Goal: Task Accomplishment & Management: Use online tool/utility

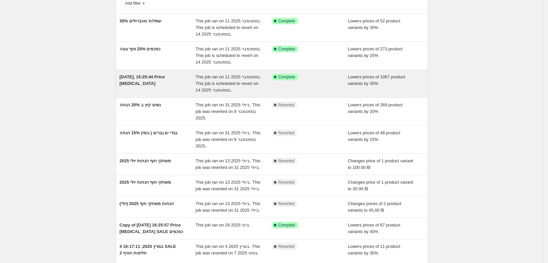
scroll to position [82, 0]
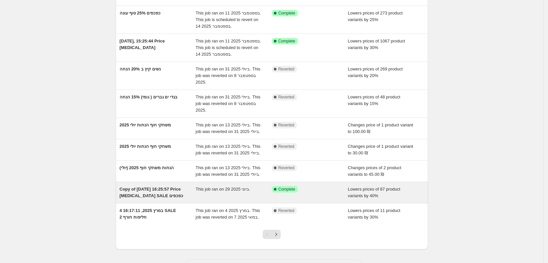
click at [155, 192] on div "Copy of [DATE] 16:25:57 Price [MEDICAL_DATA] SALE כפכפים" at bounding box center [158, 192] width 76 height 13
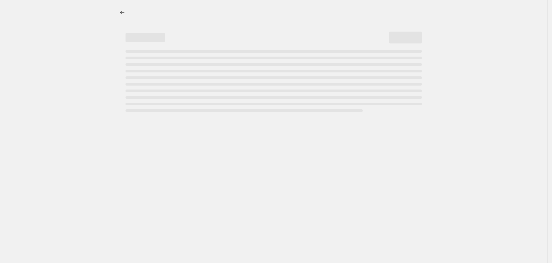
select select "percentage"
select select "collection"
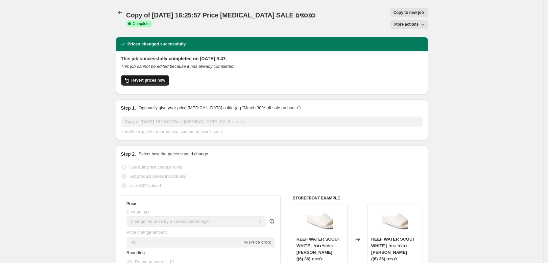
click at [148, 78] on span "Revert prices now" at bounding box center [149, 80] width 34 height 5
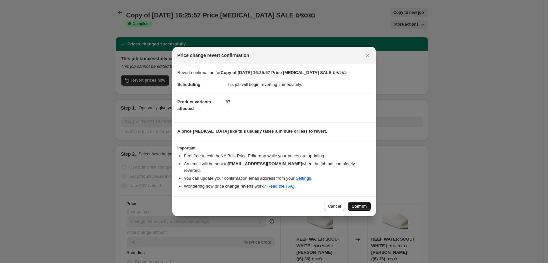
click at [368, 202] on button "Confirm" at bounding box center [359, 206] width 23 height 9
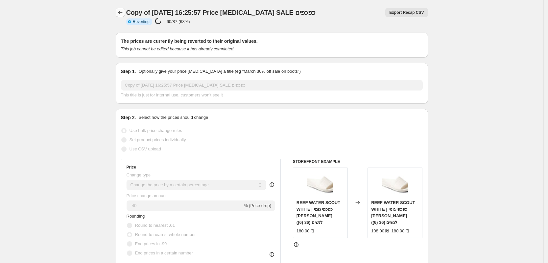
click at [122, 12] on icon "Price change jobs" at bounding box center [120, 12] width 4 height 3
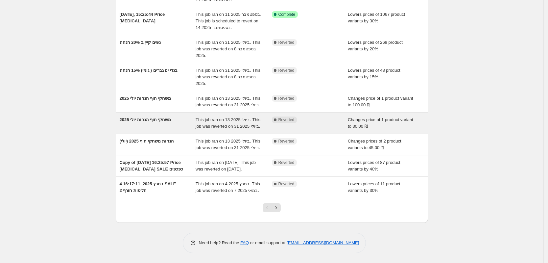
scroll to position [115, 0]
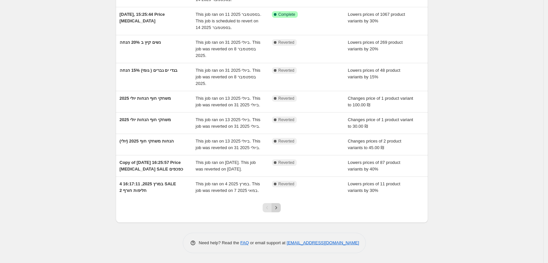
click at [279, 207] on icon "Next" at bounding box center [276, 207] width 7 height 7
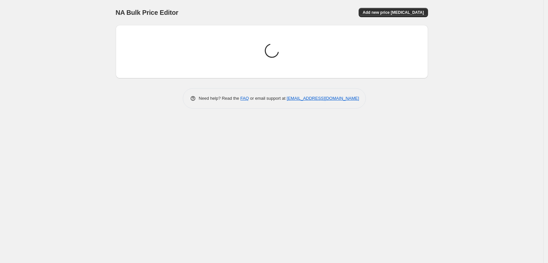
scroll to position [0, 0]
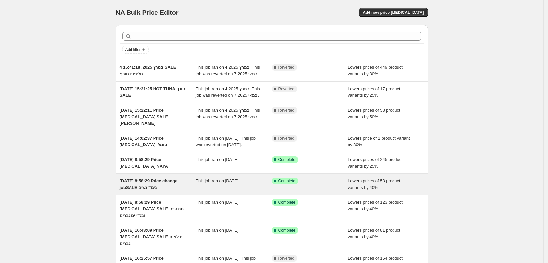
click at [157, 178] on span "4 במרץ 2025, 8:58:29 Price change jobSALE ביגוד נשים" at bounding box center [149, 184] width 58 height 12
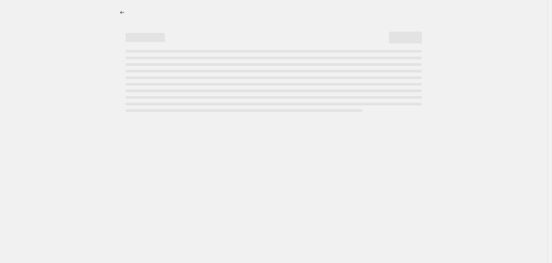
select select "percentage"
select select "collection"
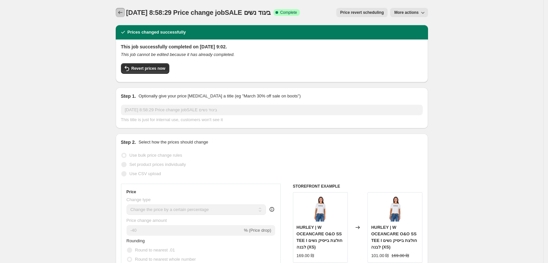
click at [125, 9] on button "Price change jobs" at bounding box center [120, 12] width 9 height 9
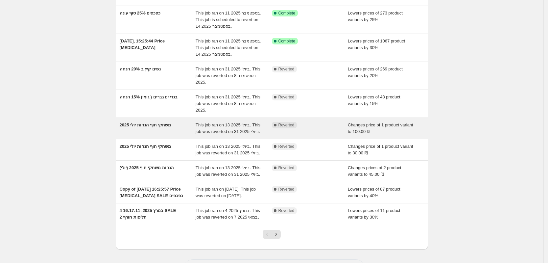
scroll to position [115, 0]
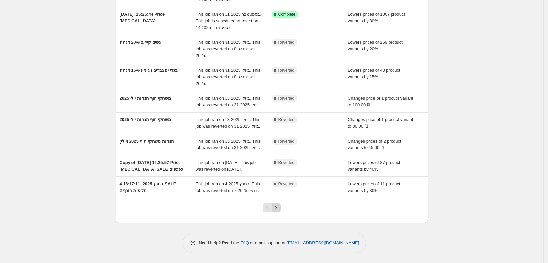
click at [280, 209] on icon "Next" at bounding box center [276, 207] width 7 height 7
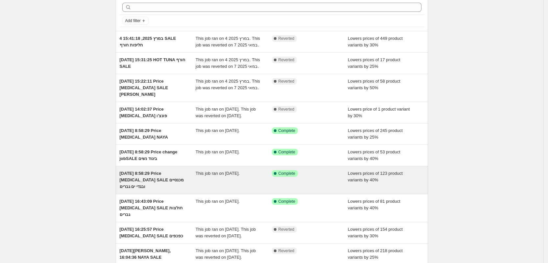
scroll to position [41, 0]
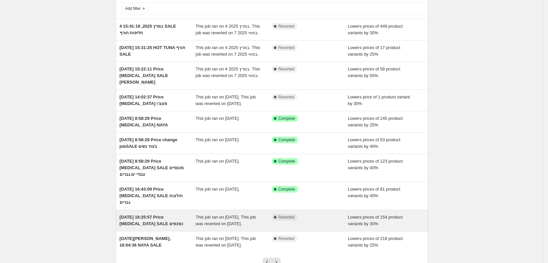
click at [159, 214] on span "3 במרץ 2025, 16:25:57 Price change job SALE כפכפים" at bounding box center [151, 220] width 63 height 12
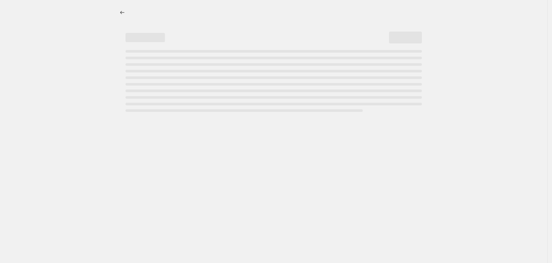
select select "percentage"
select select "collection"
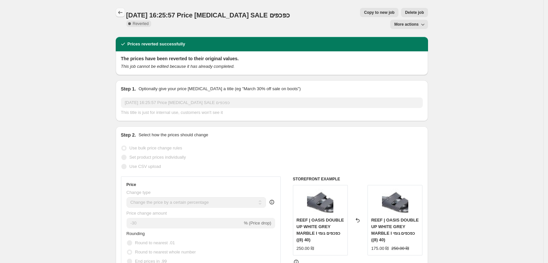
click at [122, 13] on icon "Price change jobs" at bounding box center [120, 12] width 7 height 7
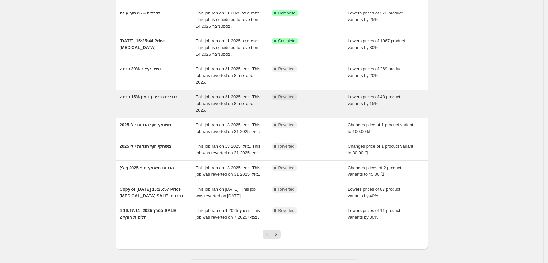
scroll to position [115, 0]
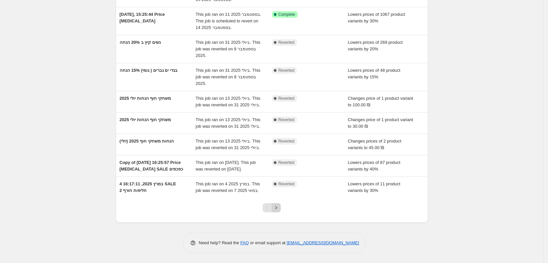
click at [280, 206] on icon "Next" at bounding box center [276, 207] width 7 height 7
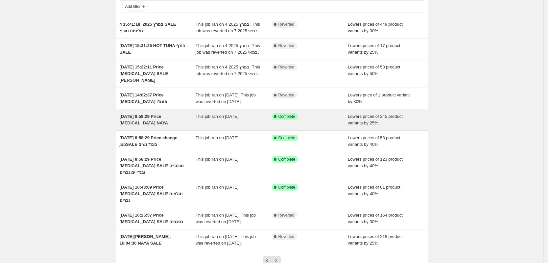
scroll to position [82, 0]
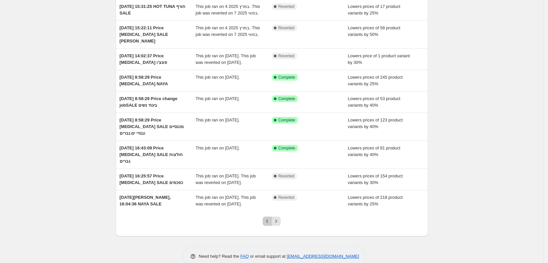
click at [268, 219] on icon "Previous" at bounding box center [267, 220] width 2 height 3
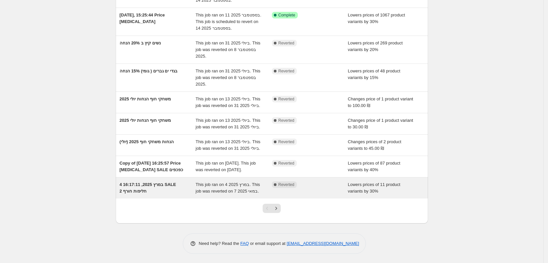
scroll to position [115, 0]
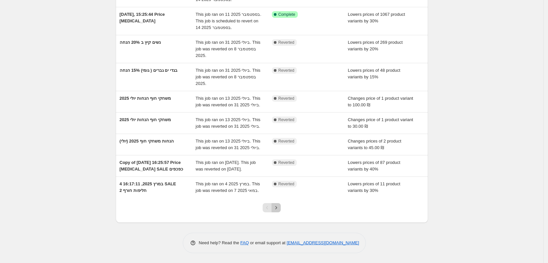
click at [280, 206] on icon "Next" at bounding box center [276, 207] width 7 height 7
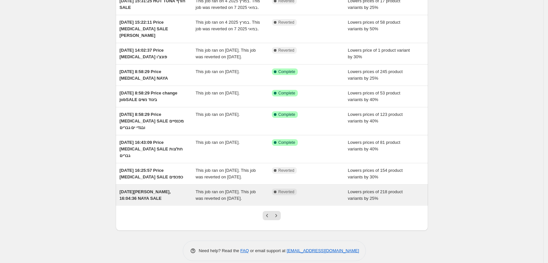
scroll to position [89, 0]
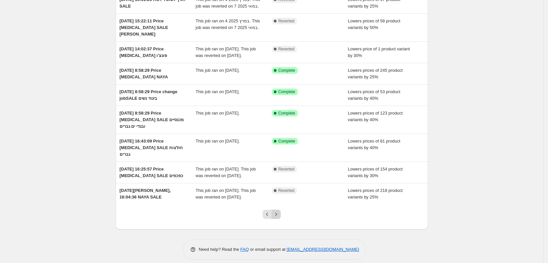
click at [278, 211] on icon "Next" at bounding box center [276, 214] width 7 height 7
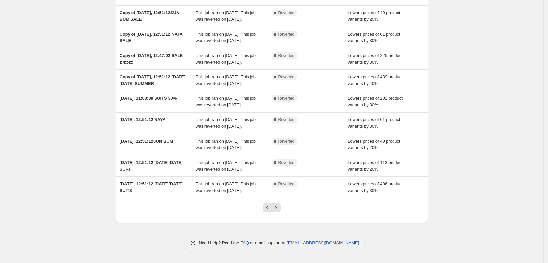
scroll to position [142, 0]
click at [269, 210] on icon "Previous" at bounding box center [267, 207] width 7 height 7
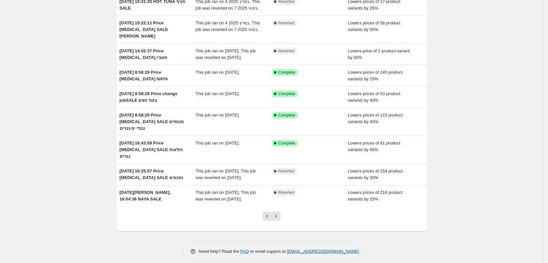
scroll to position [89, 0]
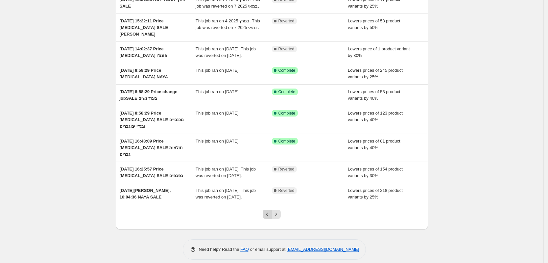
click at [268, 211] on icon "Previous" at bounding box center [267, 214] width 7 height 7
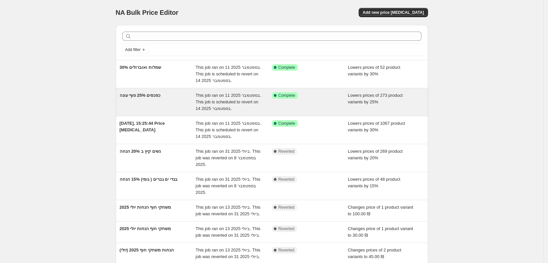
click at [153, 95] on span "כפכפים 25% סוף עונה" at bounding box center [140, 95] width 41 height 5
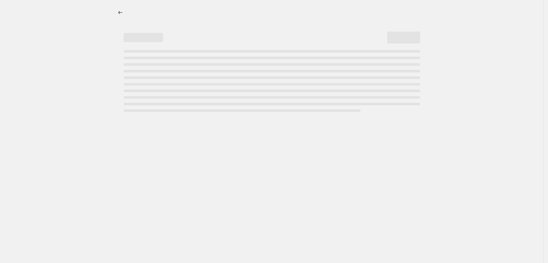
select select "percentage"
select select "collection"
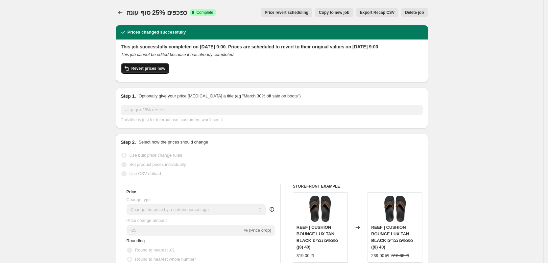
click at [153, 71] on span "Revert prices now" at bounding box center [149, 68] width 34 height 5
checkbox input "false"
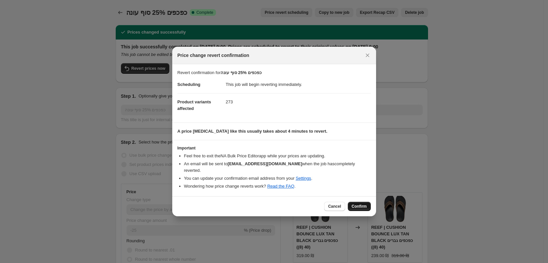
click at [359, 204] on span "Confirm" at bounding box center [359, 206] width 15 height 5
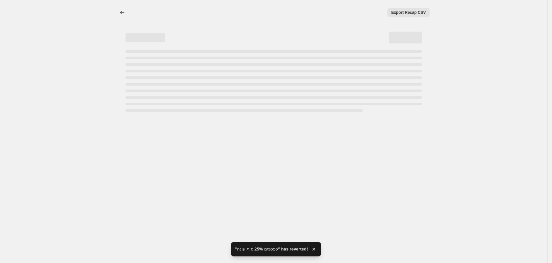
select select "percentage"
select select "collection"
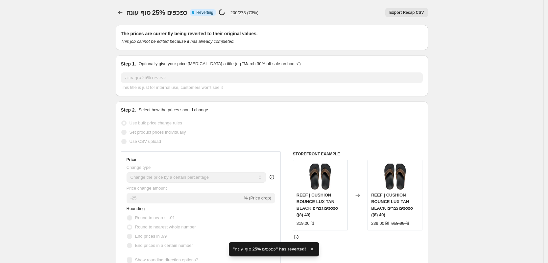
checkbox input "true"
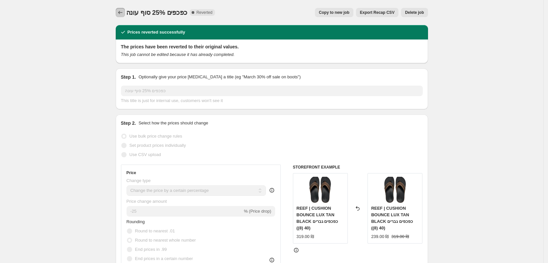
click at [120, 10] on icon "Price change jobs" at bounding box center [120, 12] width 7 height 7
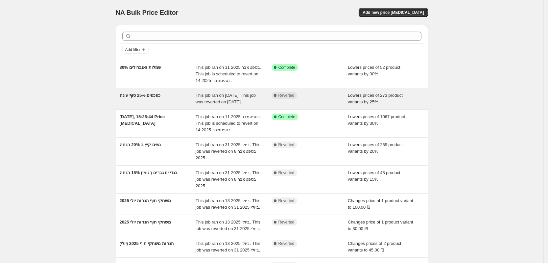
click at [153, 94] on span "כפכפים 25% סוף עונה" at bounding box center [140, 95] width 41 height 5
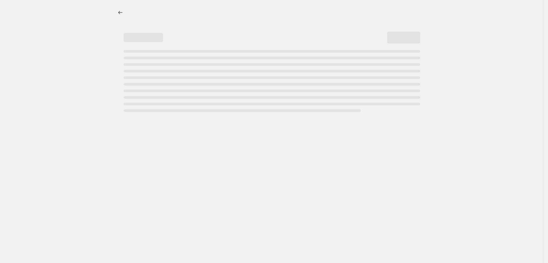
select select "percentage"
select select "collection"
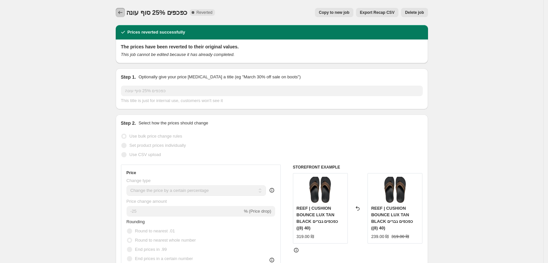
click at [123, 14] on icon "Price change jobs" at bounding box center [120, 12] width 7 height 7
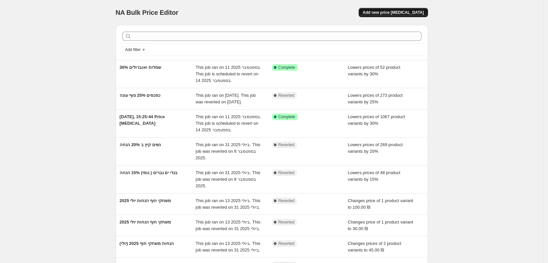
click at [391, 14] on span "Add new price [MEDICAL_DATA]" at bounding box center [393, 12] width 61 height 5
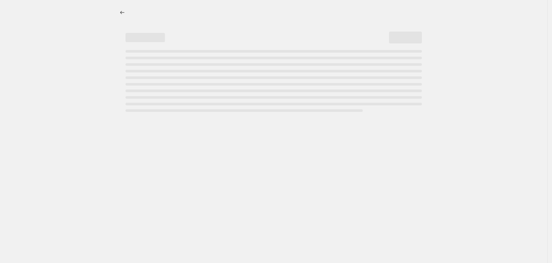
select select "percentage"
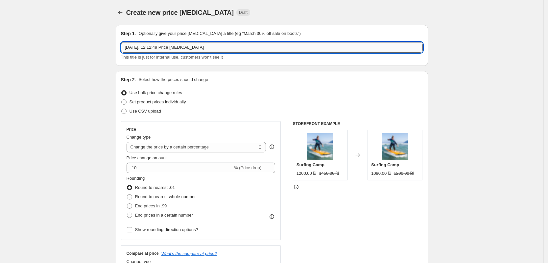
click at [158, 49] on input "11 בספט׳ 2025, 12:12:49 Price change job" at bounding box center [272, 47] width 302 height 11
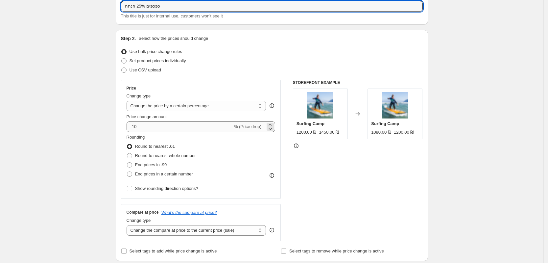
type input "כפכפים 25% הנחה"
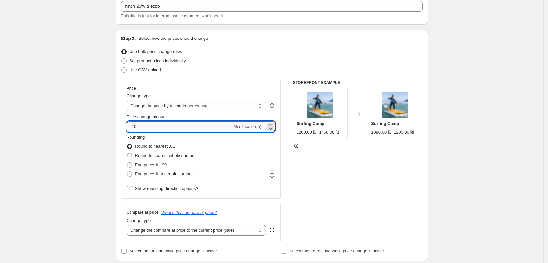
click at [135, 128] on input "-10" at bounding box center [180, 126] width 106 height 11
type input "-25"
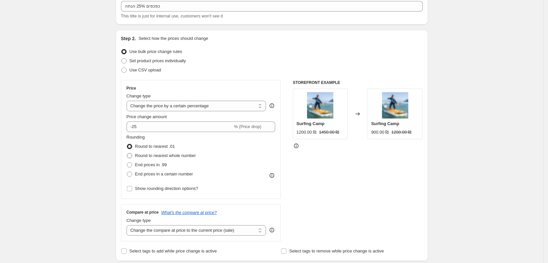
click at [158, 155] on span "Round to nearest whole number" at bounding box center [165, 155] width 61 height 5
click at [127, 153] on input "Round to nearest whole number" at bounding box center [127, 153] width 0 height 0
radio input "true"
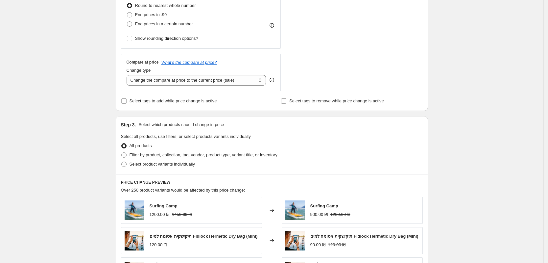
scroll to position [206, 0]
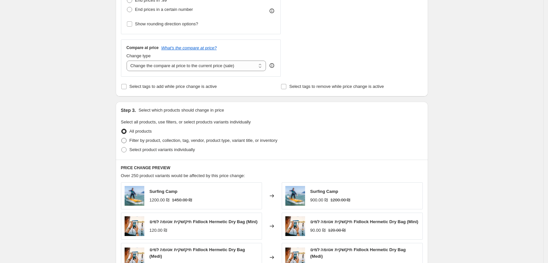
click at [134, 138] on span "Filter by product, collection, tag, vendor, product type, variant title, or inv…" at bounding box center [204, 140] width 148 height 5
click at [122, 138] on input "Filter by product, collection, tag, vendor, product type, variant title, or inv…" at bounding box center [121, 138] width 0 height 0
radio input "true"
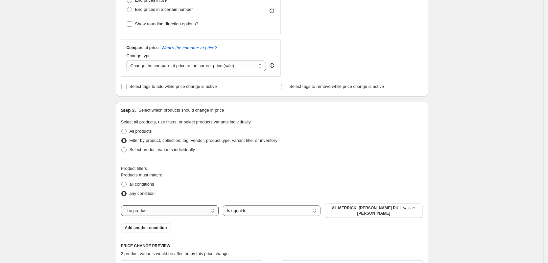
click at [178, 209] on select "The product The product's collection The product's tag The product's vendor The…" at bounding box center [170, 210] width 98 height 11
select select "collection"
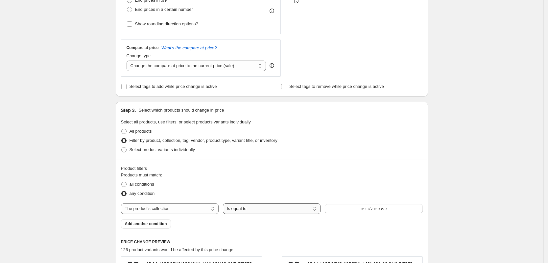
click at [248, 210] on select "Is equal to Is not equal to" at bounding box center [272, 208] width 98 height 11
click at [225, 203] on select "Is equal to Is not equal to" at bounding box center [272, 208] width 98 height 11
click at [372, 208] on span "כפכפים לגברים" at bounding box center [374, 208] width 26 height 5
click at [131, 224] on span "Add another condition" at bounding box center [146, 223] width 42 height 5
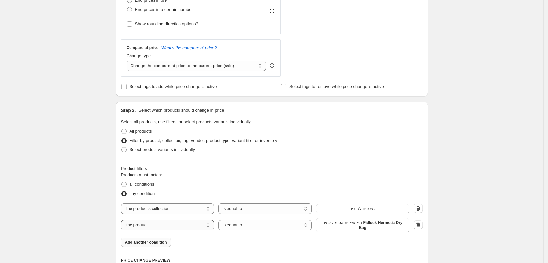
click at [156, 224] on select "The product The product's collection The product's tag The product's vendor The…" at bounding box center [167, 225] width 93 height 11
select select "collection"
click at [368, 226] on button "כפכפים לגברים" at bounding box center [362, 222] width 93 height 9
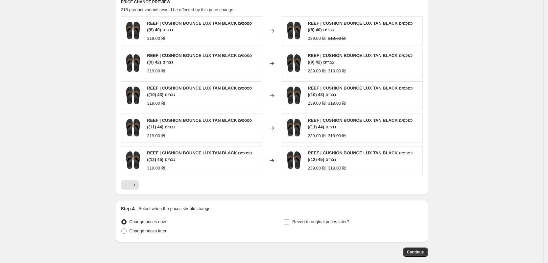
scroll to position [494, 0]
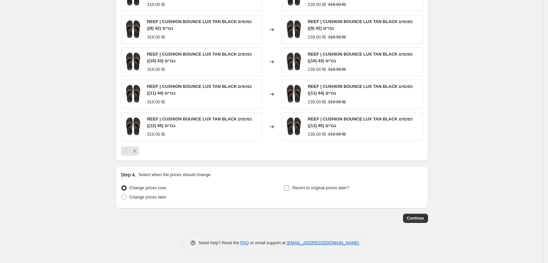
click at [289, 189] on input "Revert to original prices later?" at bounding box center [286, 187] width 5 height 5
checkbox input "true"
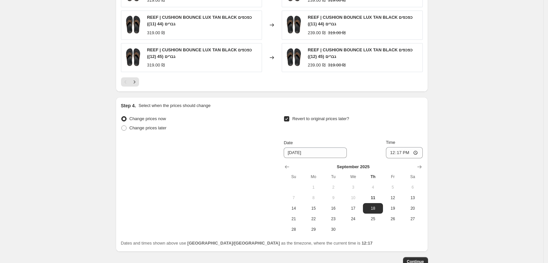
scroll to position [576, 0]
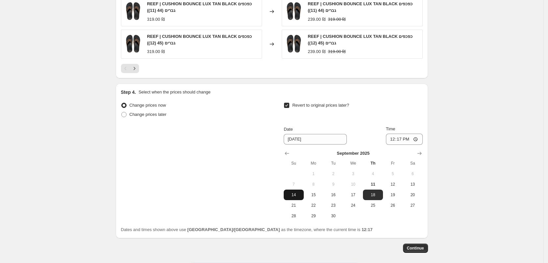
click at [292, 195] on span "14" at bounding box center [293, 194] width 14 height 5
type input "9/14/2025"
click at [409, 140] on input "12:17" at bounding box center [404, 139] width 37 height 11
type input "09:00"
click at [424, 248] on span "Continue" at bounding box center [415, 247] width 17 height 5
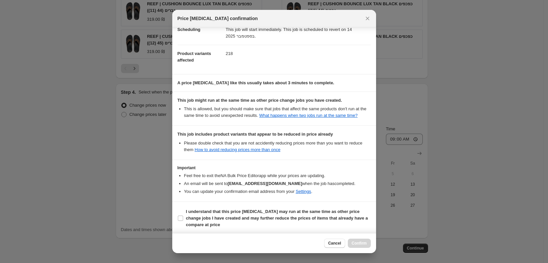
scroll to position [61, 0]
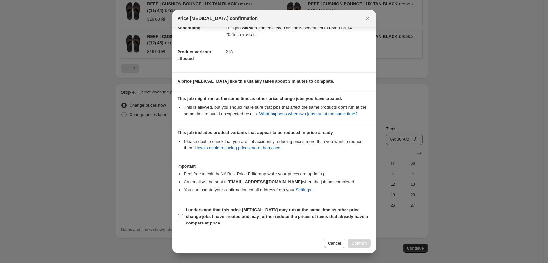
click at [180, 216] on input "I understand that this price change job may run at the same time as other price…" at bounding box center [180, 216] width 5 height 5
checkbox input "true"
click at [358, 241] on span "Confirm" at bounding box center [359, 242] width 15 height 5
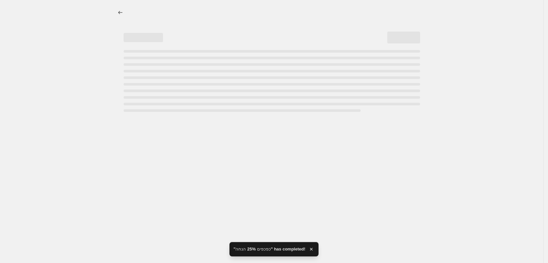
select select "percentage"
select select "collection"
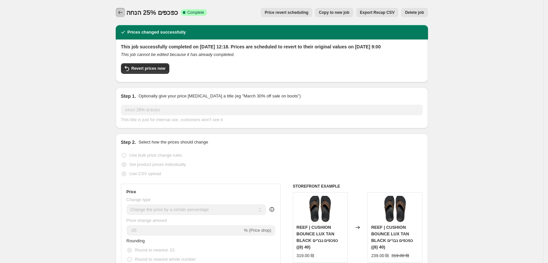
click at [120, 11] on icon "Price change jobs" at bounding box center [120, 12] width 7 height 7
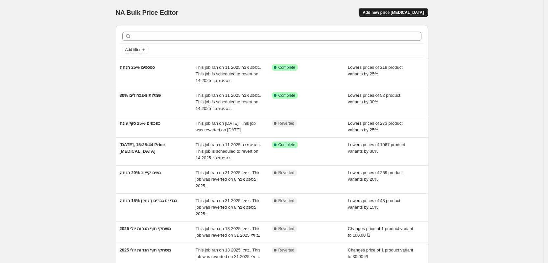
click at [401, 10] on button "Add new price [MEDICAL_DATA]" at bounding box center [393, 12] width 69 height 9
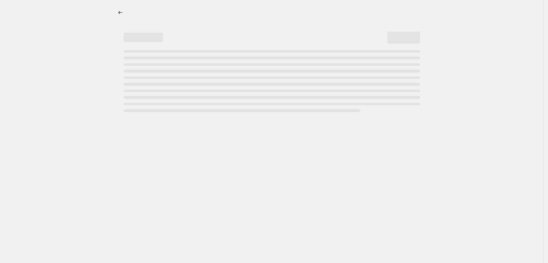
select select "percentage"
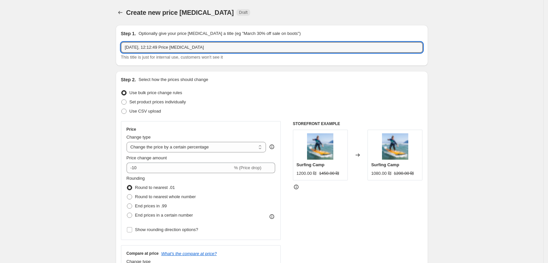
drag, startPoint x: 207, startPoint y: 49, endPoint x: 129, endPoint y: 54, distance: 78.7
click at [129, 54] on div "11 בספט׳ 2025, 12:12:49 Price change job This title is just for internal use, c…" at bounding box center [272, 51] width 302 height 18
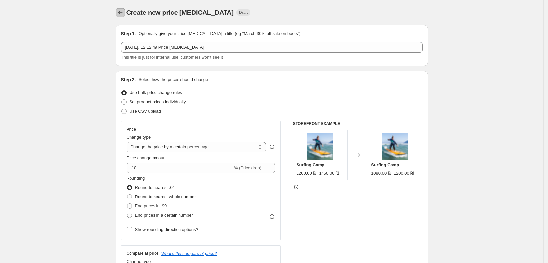
click at [119, 11] on icon "Price change jobs" at bounding box center [120, 12] width 7 height 7
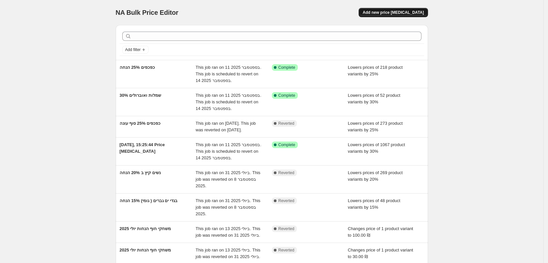
click at [397, 11] on span "Add new price [MEDICAL_DATA]" at bounding box center [393, 12] width 61 height 5
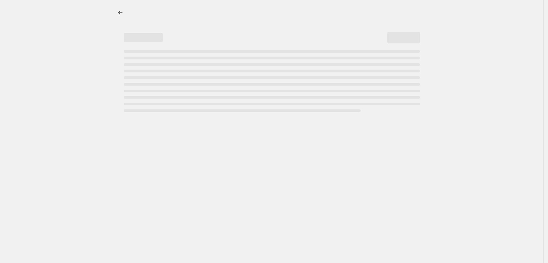
select select "percentage"
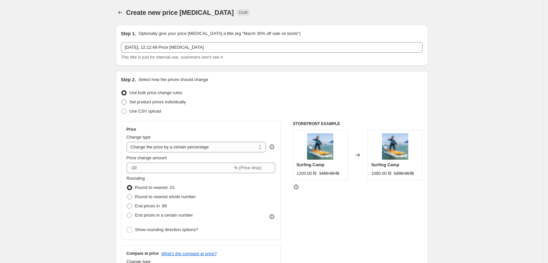
click at [126, 102] on span at bounding box center [123, 101] width 5 height 5
click at [122, 100] on input "Set product prices individually" at bounding box center [121, 99] width 0 height 0
radio input "true"
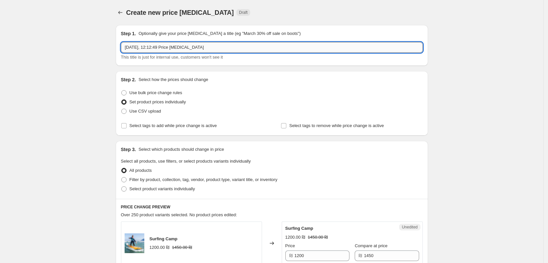
click at [207, 49] on input "11 בספט׳ 2025, 12:12:49 Price change job" at bounding box center [272, 47] width 302 height 11
click at [207, 48] on input "11 בספט׳ 2025, 12:12:49 Price change job" at bounding box center [272, 47] width 302 height 11
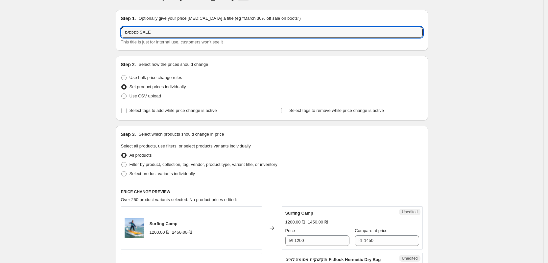
scroll to position [41, 0]
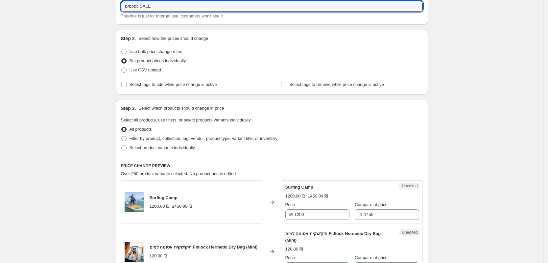
type input "כפכפים SALE"
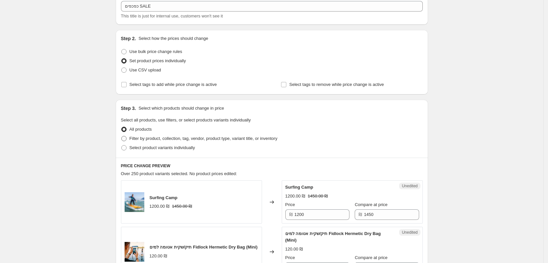
click at [143, 138] on span "Filter by product, collection, tag, vendor, product type, variant title, or inv…" at bounding box center [204, 138] width 148 height 5
click at [122, 136] on input "Filter by product, collection, tag, vendor, product type, variant title, or inv…" at bounding box center [121, 136] width 0 height 0
radio input "true"
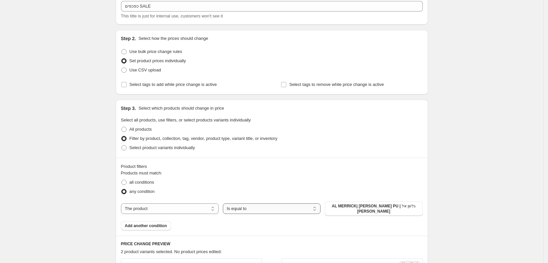
click at [258, 207] on select "Is equal to Is not equal to" at bounding box center [272, 208] width 98 height 11
click at [344, 203] on button "AL MERRICK| FRED RUBBLE PU | גלשן אל מריק" at bounding box center [374, 208] width 98 height 14
click at [151, 228] on button "Add another condition" at bounding box center [146, 225] width 50 height 9
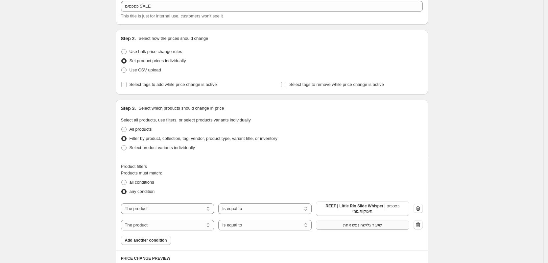
click at [344, 225] on button "שיעור גלישה נפש אחת" at bounding box center [362, 224] width 93 height 9
click at [153, 241] on span "Add another condition" at bounding box center [146, 239] width 42 height 5
click at [365, 238] on span "שיעור גלישה נפש אחת" at bounding box center [362, 239] width 39 height 5
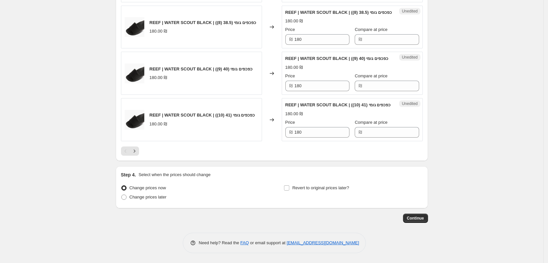
scroll to position [1176, 0]
click at [414, 219] on span "Continue" at bounding box center [415, 217] width 17 height 5
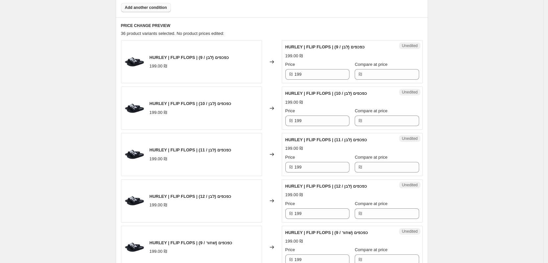
scroll to position [247, 0]
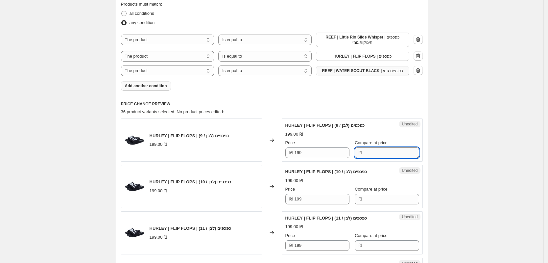
click at [365, 152] on input "Compare at price" at bounding box center [391, 152] width 55 height 11
click at [365, 152] on input "1119" at bounding box center [391, 152] width 55 height 11
click at [382, 196] on div "HURLEY | FLIP FLOPS | כפכפים (לבן / 10) 199.00 ₪ Price ₪ 199 Compare at price ₪" at bounding box center [352, 186] width 134 height 36
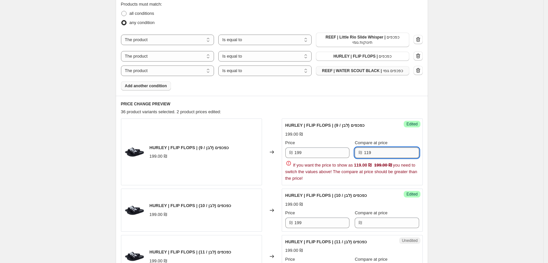
click at [381, 150] on input "119" at bounding box center [391, 152] width 55 height 11
type input "199"
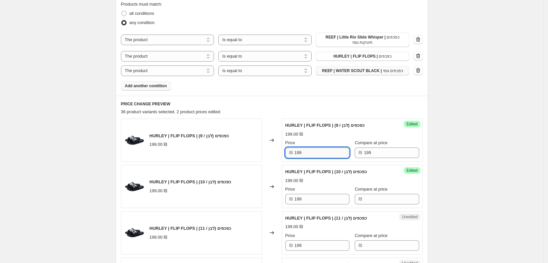
click at [301, 151] on input "199" at bounding box center [322, 152] width 55 height 11
type input "119"
click at [317, 202] on input "199" at bounding box center [322, 199] width 55 height 11
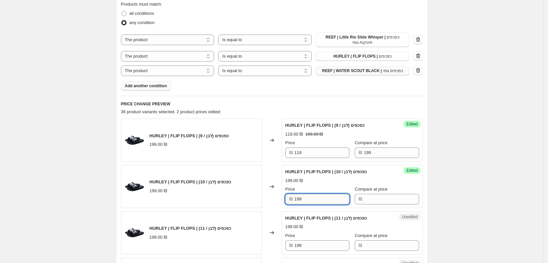
click at [317, 202] on input "199" at bounding box center [322, 199] width 55 height 11
type input "119"
click at [371, 202] on input "Compare at price" at bounding box center [391, 199] width 55 height 11
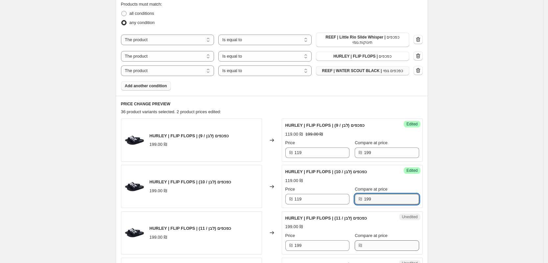
type input "199"
click at [374, 246] on input "Compare at price" at bounding box center [391, 245] width 55 height 11
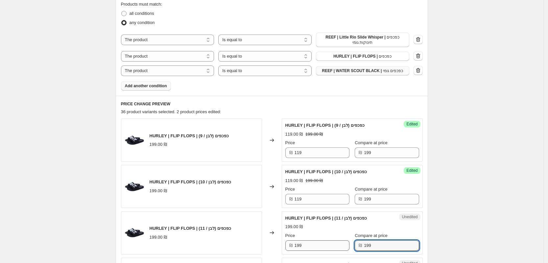
type input "199"
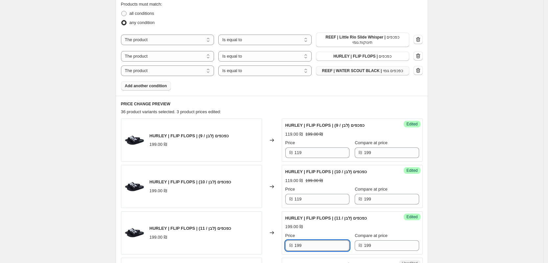
click at [301, 244] on input "199" at bounding box center [322, 245] width 55 height 11
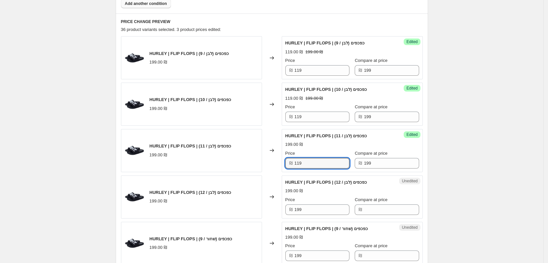
scroll to position [370, 0]
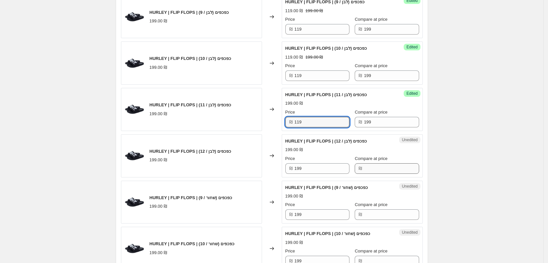
type input "119"
click at [365, 167] on input "Compare at price" at bounding box center [391, 168] width 55 height 11
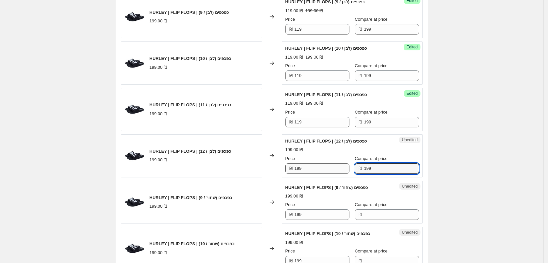
type input "199"
click at [324, 169] on input "199" at bounding box center [322, 168] width 55 height 11
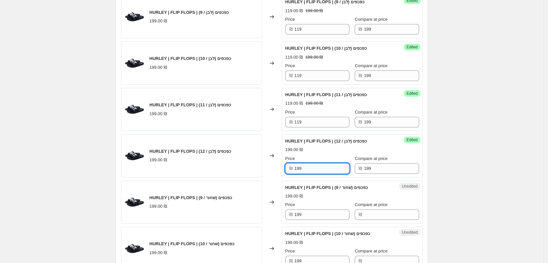
click at [324, 169] on input "199" at bounding box center [322, 168] width 55 height 11
type input "119"
click at [377, 213] on input "Compare at price" at bounding box center [391, 214] width 55 height 11
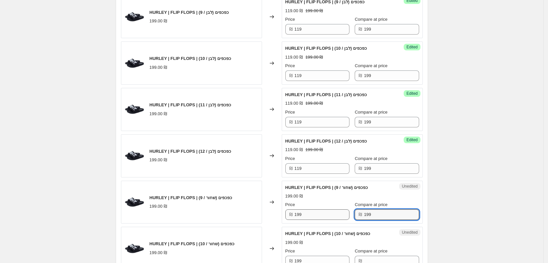
type input "199"
click at [322, 216] on input "199" at bounding box center [322, 214] width 55 height 11
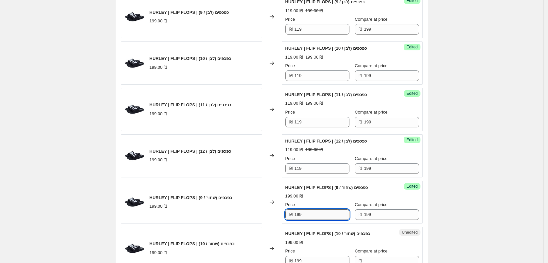
click at [322, 216] on input "199" at bounding box center [322, 214] width 55 height 11
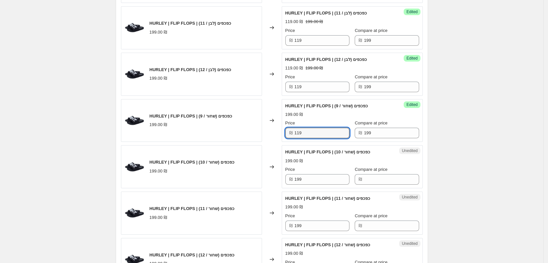
scroll to position [452, 0]
type input "119"
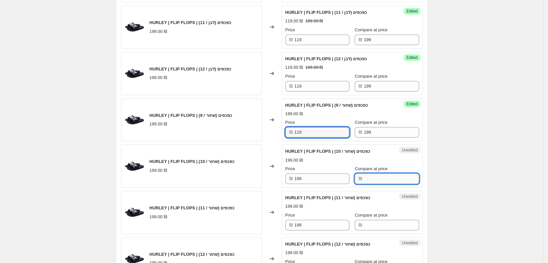
click at [364, 183] on input "Compare at price" at bounding box center [391, 178] width 55 height 11
type input "199"
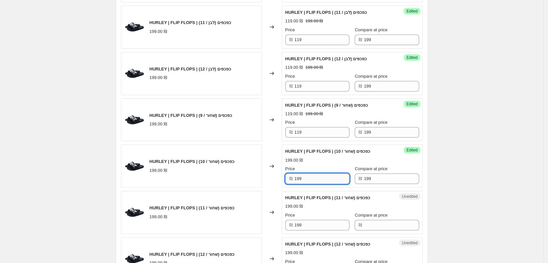
click at [310, 183] on input "199" at bounding box center [322, 178] width 55 height 11
type input "119"
click at [371, 226] on input "Compare at price" at bounding box center [391, 225] width 55 height 11
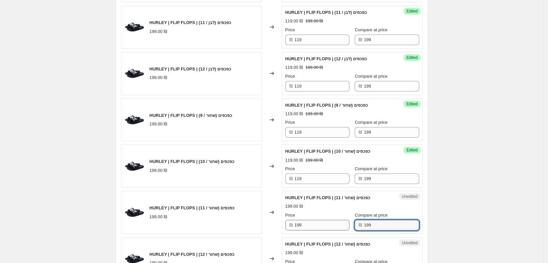
type input "199"
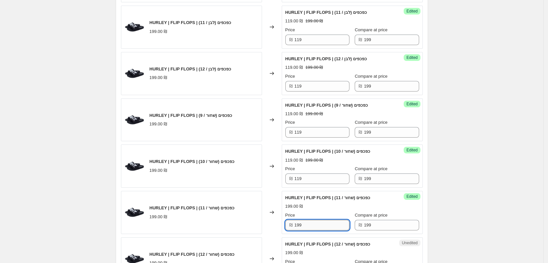
click at [328, 228] on input "199" at bounding box center [322, 225] width 55 height 11
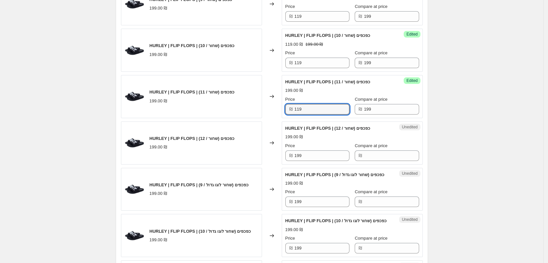
scroll to position [575, 0]
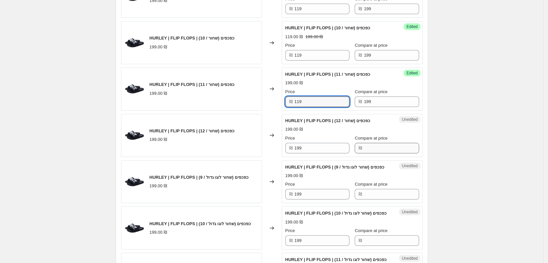
type input "119"
click at [364, 146] on input "Compare at price" at bounding box center [391, 148] width 55 height 11
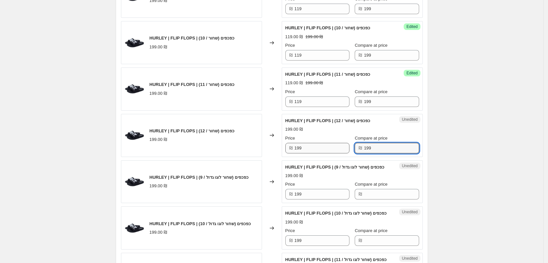
type input "199"
click at [316, 145] on input "199" at bounding box center [322, 148] width 55 height 11
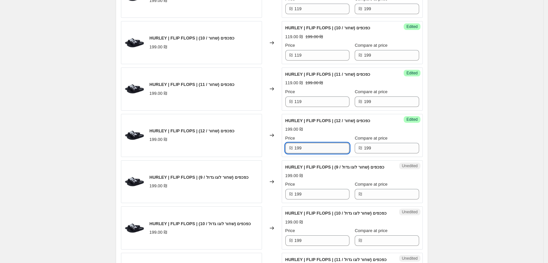
click at [316, 145] on input "199" at bounding box center [322, 148] width 55 height 11
type input "119"
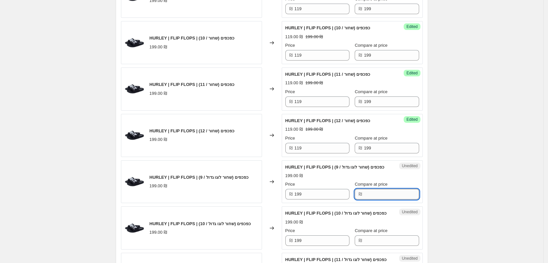
click at [364, 197] on input "Compare at price" at bounding box center [391, 194] width 55 height 11
type input "199"
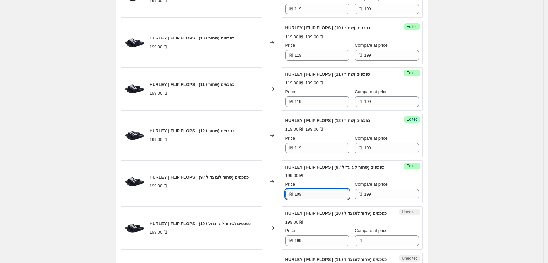
click at [319, 199] on input "199" at bounding box center [322, 194] width 55 height 11
type input "119"
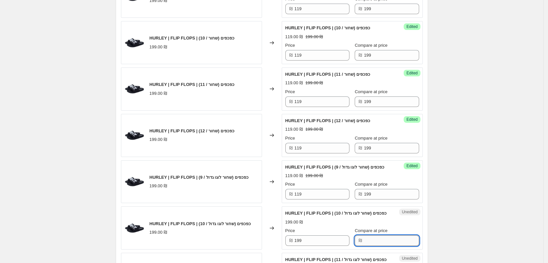
click at [364, 246] on input "Compare at price" at bounding box center [391, 240] width 55 height 11
type input "199"
click at [306, 246] on input "199" at bounding box center [322, 240] width 55 height 11
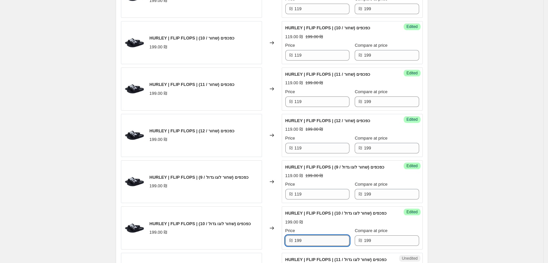
click at [306, 246] on input "199" at bounding box center [322, 240] width 55 height 11
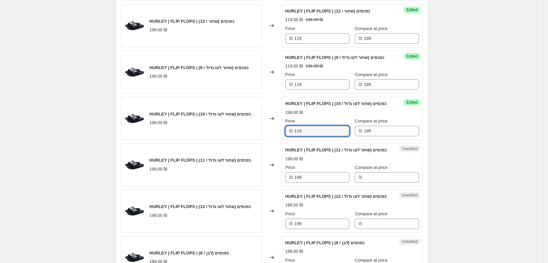
scroll to position [740, 0]
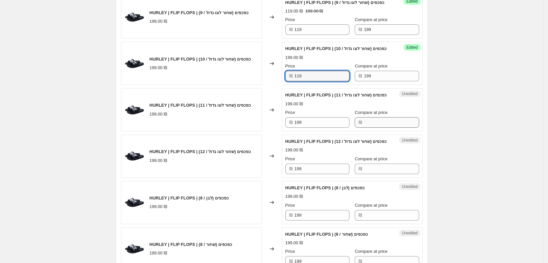
type input "119"
click at [364, 128] on input "Compare at price" at bounding box center [391, 122] width 55 height 11
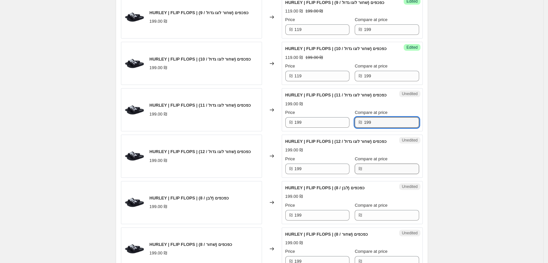
type input "199"
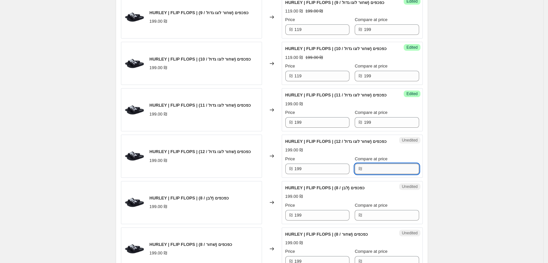
click at [369, 174] on input "Compare at price" at bounding box center [391, 168] width 55 height 11
type input "199"
click at [315, 174] on input "199" at bounding box center [322, 168] width 55 height 11
type input "119"
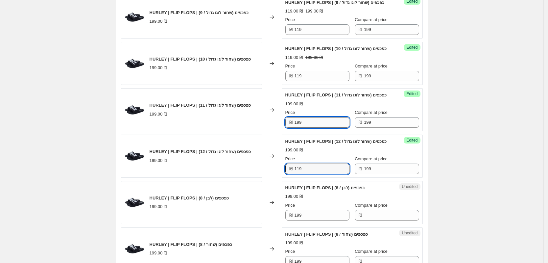
click at [300, 128] on input "199" at bounding box center [322, 122] width 55 height 11
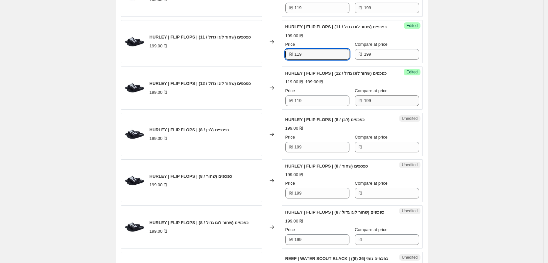
scroll to position [822, 0]
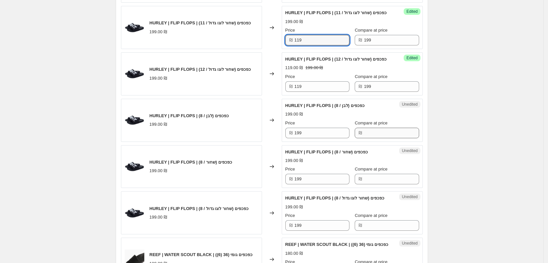
type input "119"
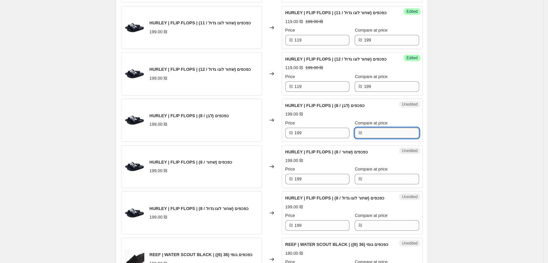
click at [368, 138] on input "Compare at price" at bounding box center [391, 133] width 55 height 11
type input "199"
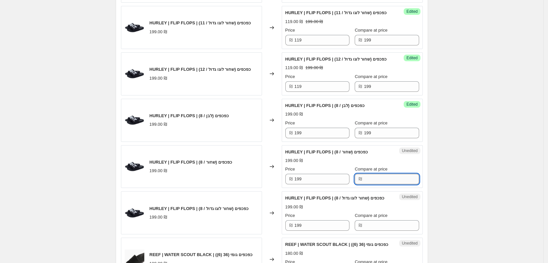
drag, startPoint x: 359, startPoint y: 208, endPoint x: 362, endPoint y: 209, distance: 3.5
click at [364, 184] on input "Compare at price" at bounding box center [391, 179] width 55 height 11
type input "199"
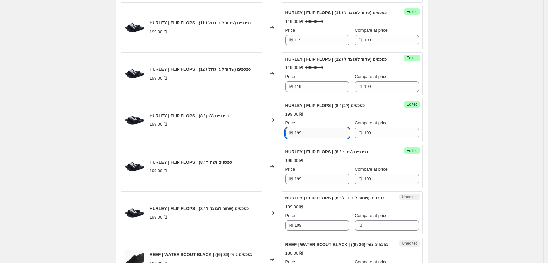
click at [309, 138] on input "199" at bounding box center [322, 133] width 55 height 11
type input "119"
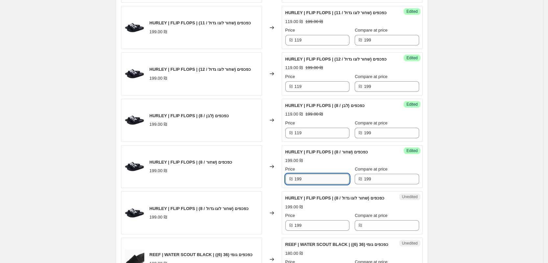
click at [305, 184] on input "199" at bounding box center [322, 179] width 55 height 11
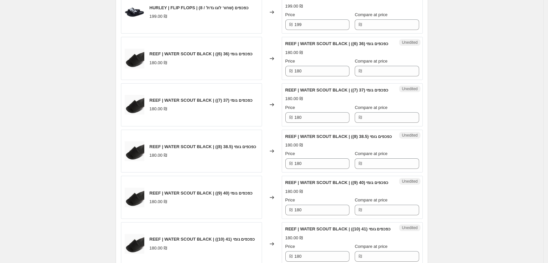
scroll to position [1028, 0]
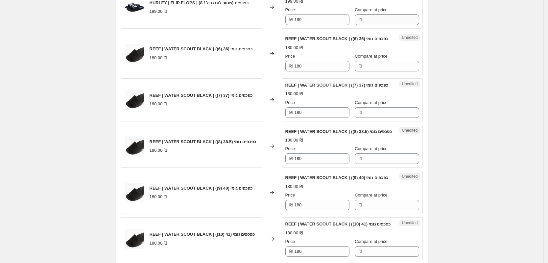
type input "119"
click at [366, 25] on input "Compare at price" at bounding box center [391, 19] width 55 height 11
type input "199"
click at [312, 25] on input "199" at bounding box center [322, 19] width 55 height 11
click at [311, 25] on input "199" at bounding box center [322, 19] width 55 height 11
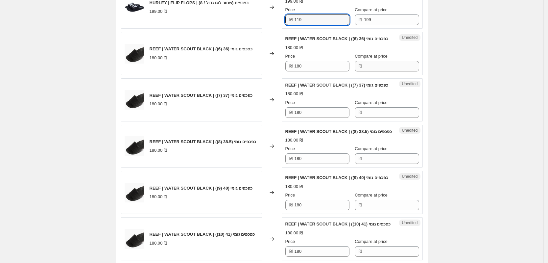
type input "119"
click at [373, 71] on input "Compare at price" at bounding box center [391, 66] width 55 height 11
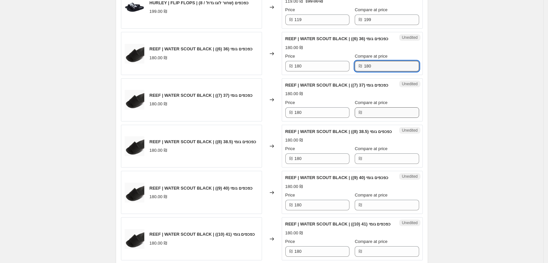
type input "180"
click at [364, 118] on input "Compare at price" at bounding box center [391, 112] width 55 height 11
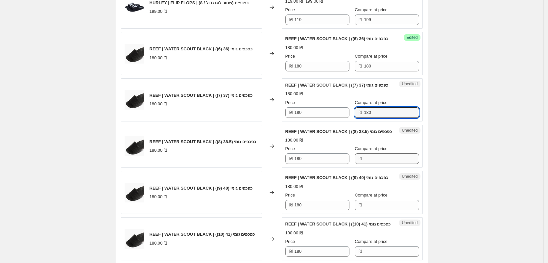
type input "180"
click at [375, 164] on input "Compare at price" at bounding box center [391, 158] width 55 height 11
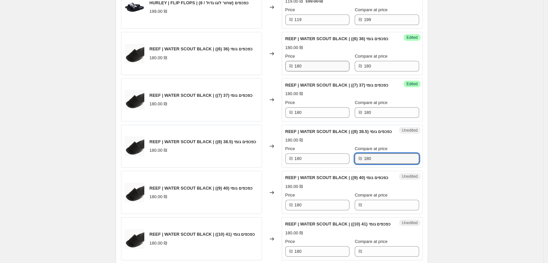
type input "180"
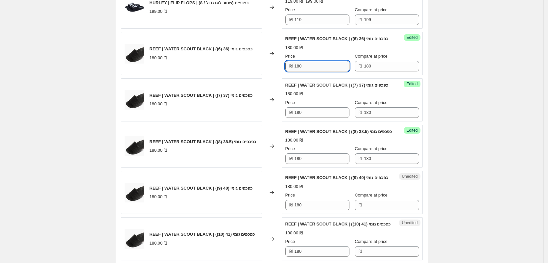
click at [300, 71] on input "180" at bounding box center [322, 66] width 55 height 11
type input "108"
click at [304, 118] on input "180" at bounding box center [322, 112] width 55 height 11
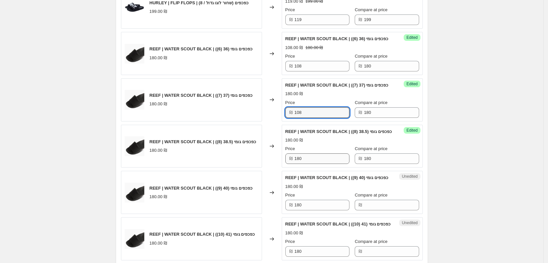
type input "108"
click at [312, 164] on input "180" at bounding box center [322, 158] width 55 height 11
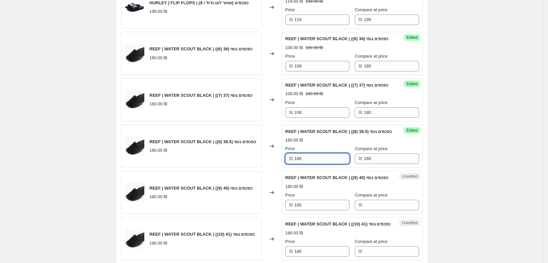
click at [312, 164] on input "180" at bounding box center [322, 158] width 55 height 11
type input "108"
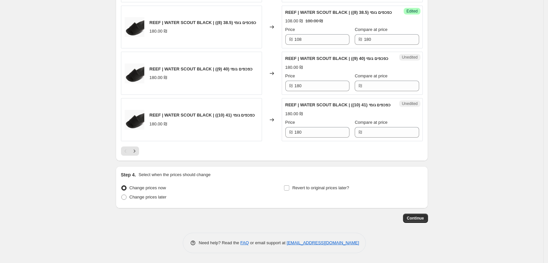
scroll to position [1192, 0]
click at [372, 91] on input "Compare at price" at bounding box center [391, 86] width 55 height 11
type input "180"
click at [374, 137] on input "Compare at price" at bounding box center [391, 132] width 55 height 11
type input "180"
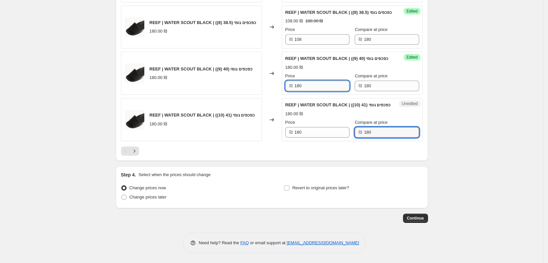
click at [315, 91] on input "180" at bounding box center [322, 86] width 55 height 11
type input "108"
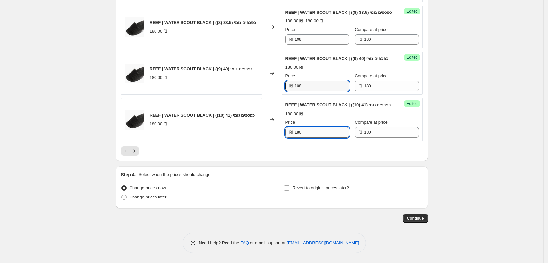
click at [316, 137] on input "180" at bounding box center [322, 132] width 55 height 11
click at [317, 137] on input "180" at bounding box center [322, 132] width 55 height 11
type input "108"
click at [138, 154] on icon "Next" at bounding box center [134, 151] width 7 height 7
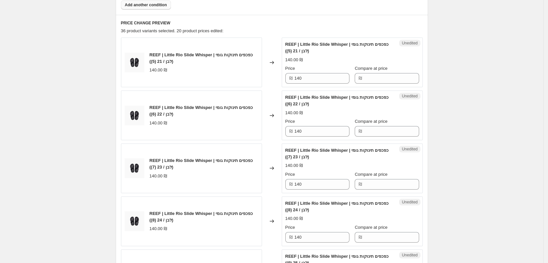
scroll to position [290, 0]
click at [376, 77] on input "Compare at price" at bounding box center [391, 79] width 55 height 11
type input "140"
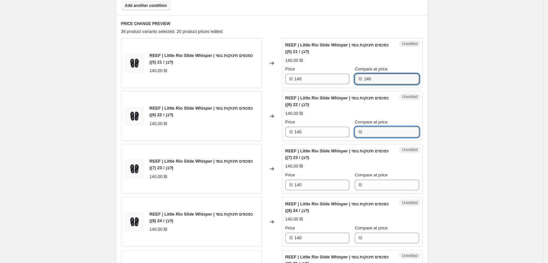
click at [373, 134] on input "Compare at price" at bounding box center [391, 132] width 55 height 11
type input "140"
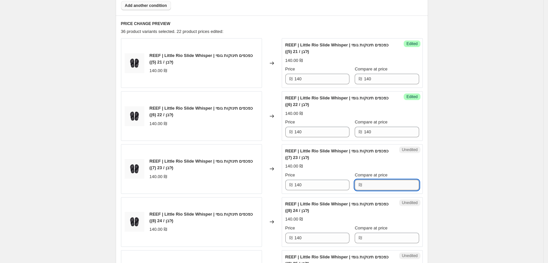
click at [382, 187] on input "Compare at price" at bounding box center [391, 185] width 55 height 11
type input "140"
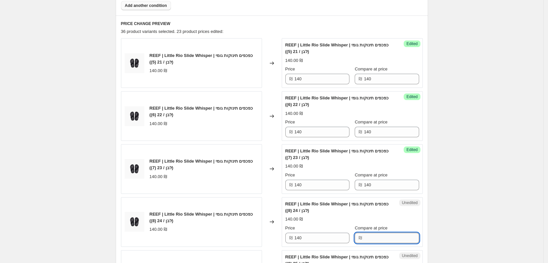
click at [371, 237] on input "Compare at price" at bounding box center [391, 237] width 55 height 11
type input "140"
click at [305, 74] on input "140" at bounding box center [322, 79] width 55 height 11
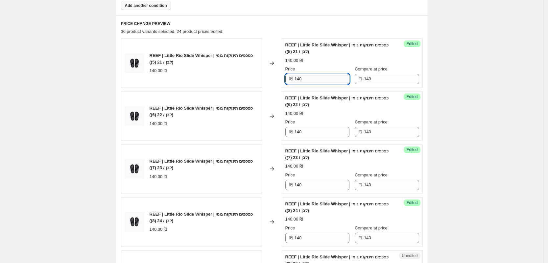
click at [304, 75] on input "140" at bounding box center [322, 79] width 55 height 11
click at [284, 82] on div "Success Edited REEF | Little Rio Slide Whisper | כפכפים תינוקות גומי (לבן / 21 …" at bounding box center [352, 63] width 141 height 50
click at [309, 78] on input "140" at bounding box center [322, 79] width 55 height 11
click at [307, 78] on input "140" at bounding box center [322, 79] width 55 height 11
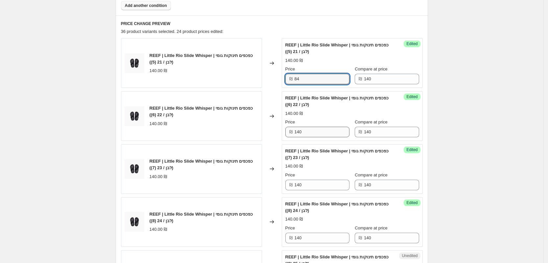
type input "84"
click at [317, 131] on input "140" at bounding box center [322, 132] width 55 height 11
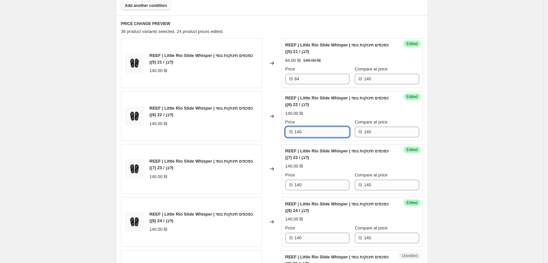
click at [317, 131] on input "140" at bounding box center [322, 132] width 55 height 11
type input "84"
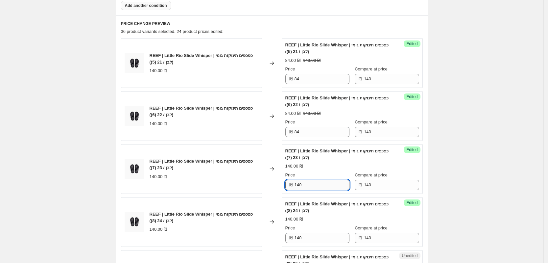
click at [328, 183] on input "140" at bounding box center [322, 185] width 55 height 11
type input "84"
click at [325, 231] on div "Price ₪ 140" at bounding box center [317, 234] width 64 height 18
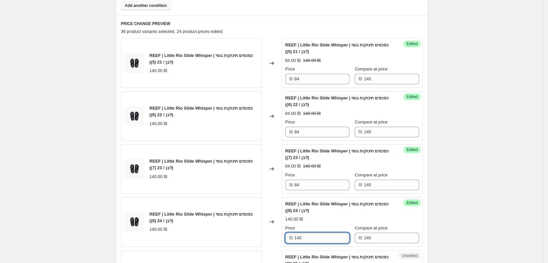
click at [324, 235] on input "140" at bounding box center [322, 237] width 55 height 11
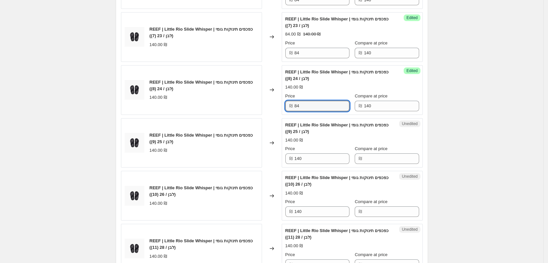
scroll to position [454, 0]
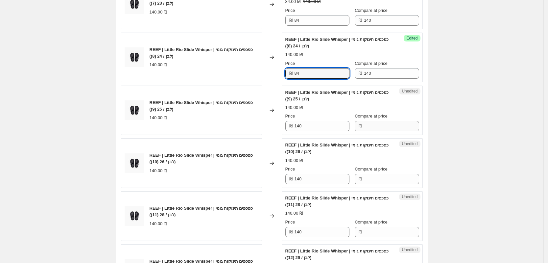
type input "84"
click at [373, 128] on input "Compare at price" at bounding box center [391, 126] width 55 height 11
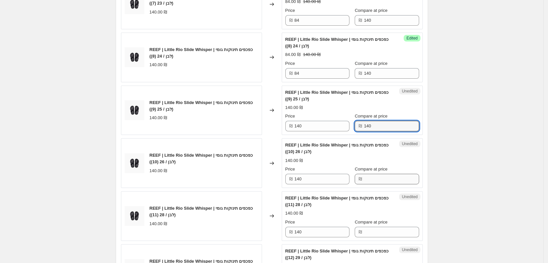
type input "140"
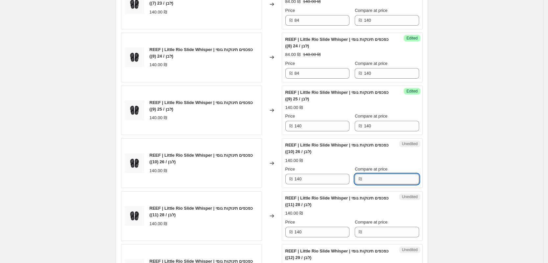
click at [380, 176] on input "Compare at price" at bounding box center [391, 179] width 55 height 11
type input "140"
click at [379, 230] on input "Compare at price" at bounding box center [391, 232] width 55 height 11
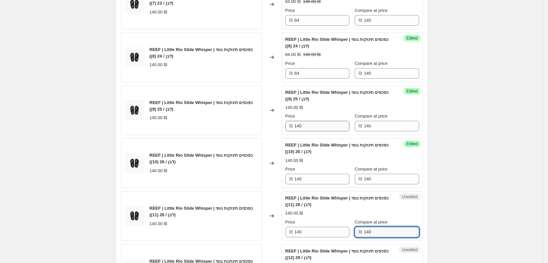
type input "140"
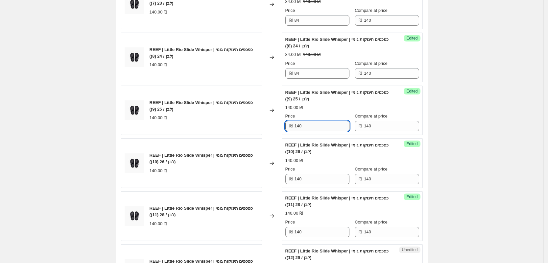
click at [301, 121] on input "140" at bounding box center [322, 126] width 55 height 11
type input "84"
click at [304, 177] on input "140" at bounding box center [322, 179] width 55 height 11
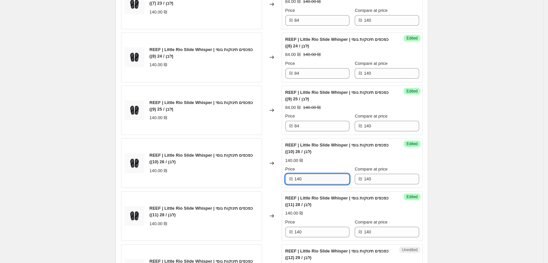
click at [304, 177] on input "140" at bounding box center [322, 179] width 55 height 11
type input "84"
click at [315, 227] on input "140" at bounding box center [322, 232] width 55 height 11
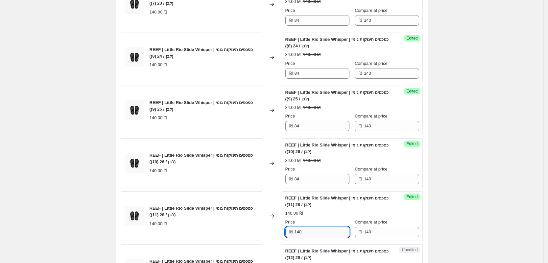
click at [315, 227] on input "140" at bounding box center [322, 232] width 55 height 11
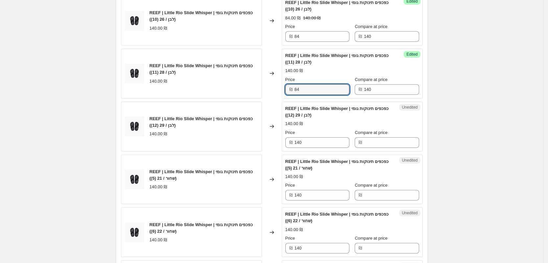
scroll to position [619, 0]
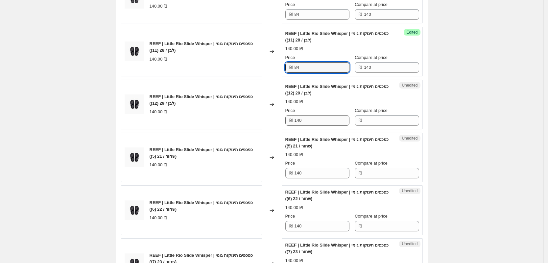
type input "84"
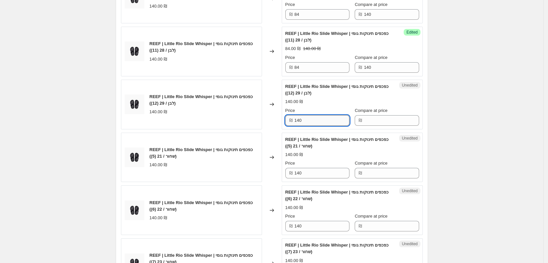
click at [305, 120] on input "140" at bounding box center [322, 120] width 55 height 11
type input "84"
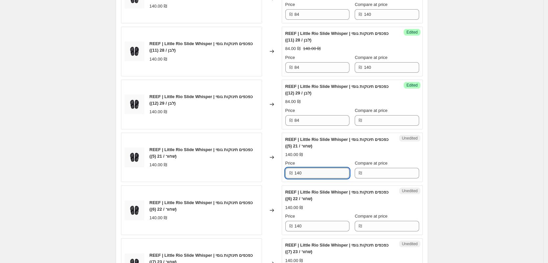
click at [305, 171] on input "140" at bounding box center [322, 173] width 55 height 11
type input "84"
click at [312, 222] on input "140" at bounding box center [322, 226] width 55 height 11
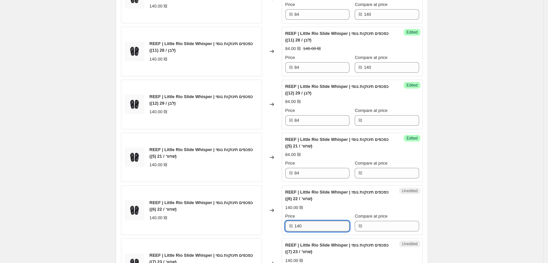
click at [312, 222] on input "140" at bounding box center [322, 226] width 55 height 11
type input "84"
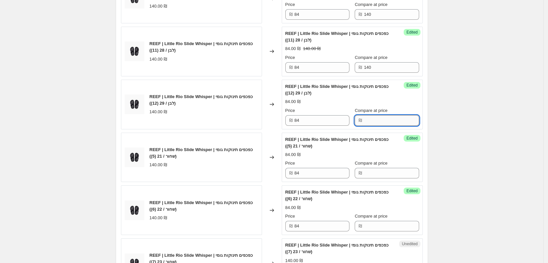
click at [395, 119] on input "Compare at price" at bounding box center [391, 120] width 55 height 11
type input "140"
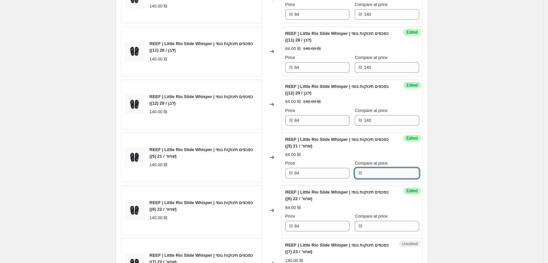
click at [386, 175] on input "Compare at price" at bounding box center [391, 173] width 55 height 11
type input "140"
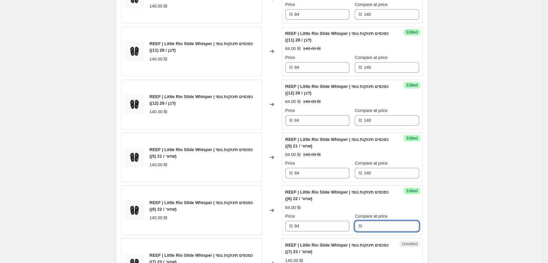
click at [373, 221] on input "Compare at price" at bounding box center [391, 226] width 55 height 11
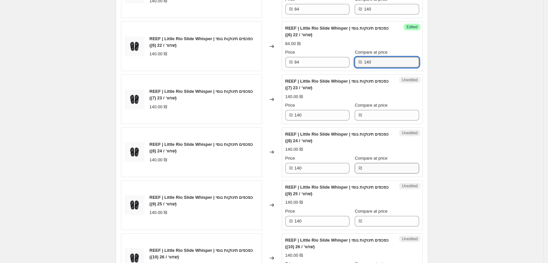
scroll to position [783, 0]
type input "140"
click at [378, 114] on input "Compare at price" at bounding box center [391, 114] width 55 height 11
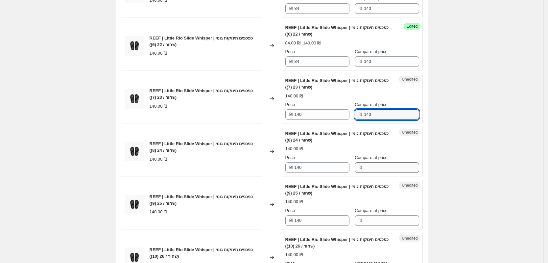
type input "140"
click at [389, 164] on input "Compare at price" at bounding box center [391, 167] width 55 height 11
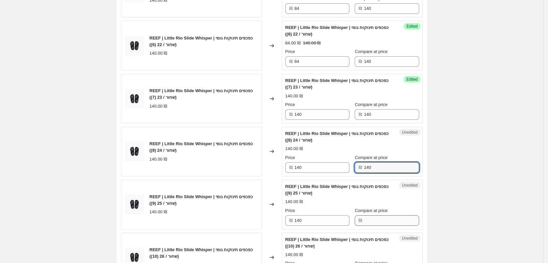
type input "140"
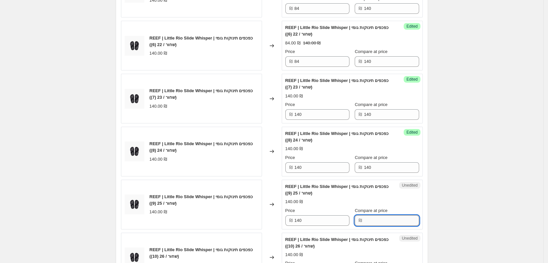
click at [385, 222] on input "Compare at price" at bounding box center [391, 220] width 55 height 11
type input "140"
click at [314, 116] on input "140" at bounding box center [322, 114] width 55 height 11
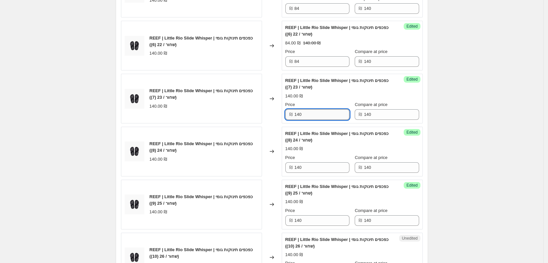
click at [314, 116] on input "140" at bounding box center [322, 114] width 55 height 11
type input "84"
click at [318, 164] on input "140" at bounding box center [322, 167] width 55 height 11
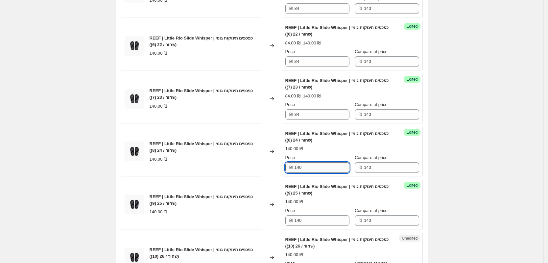
click at [318, 164] on input "140" at bounding box center [322, 167] width 55 height 11
type input "84"
click at [312, 222] on input "140" at bounding box center [322, 220] width 55 height 11
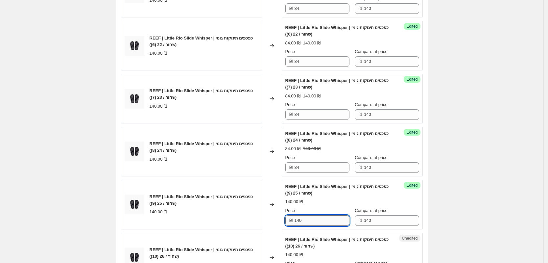
click at [312, 222] on input "140" at bounding box center [322, 220] width 55 height 11
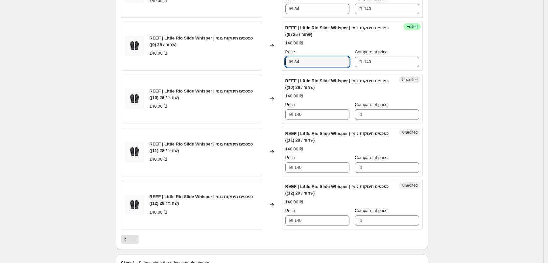
scroll to position [989, 0]
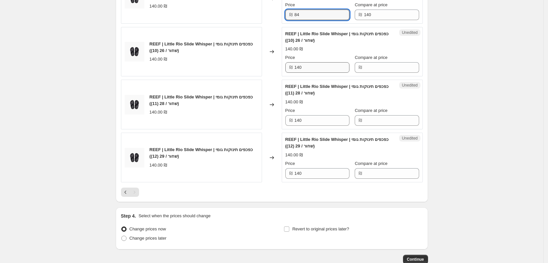
type input "84"
click at [313, 71] on input "140" at bounding box center [322, 67] width 55 height 11
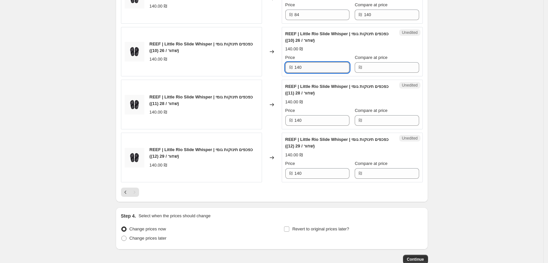
click at [313, 71] on input "140" at bounding box center [322, 67] width 55 height 11
type input "84"
click at [309, 123] on input "140" at bounding box center [322, 120] width 55 height 11
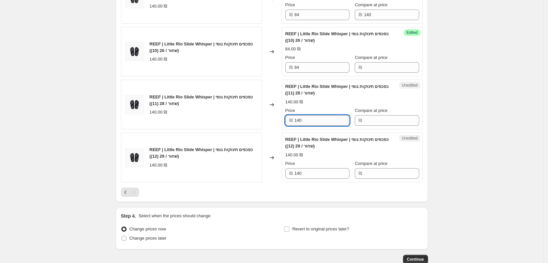
click at [309, 123] on input "140" at bounding box center [322, 120] width 55 height 11
type input "84"
click at [310, 171] on input "140" at bounding box center [322, 173] width 55 height 11
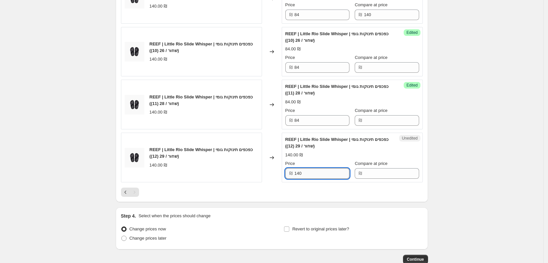
click at [310, 171] on input "140" at bounding box center [322, 173] width 55 height 11
type input "84"
click at [376, 67] on input "Compare at price" at bounding box center [391, 67] width 55 height 11
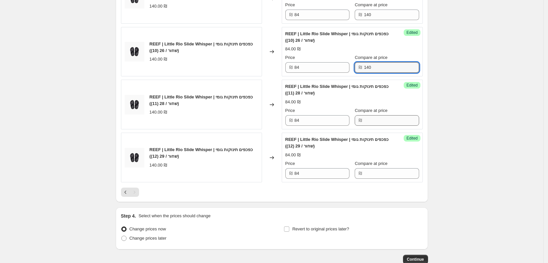
type input "140"
click at [374, 119] on input "Compare at price" at bounding box center [391, 120] width 55 height 11
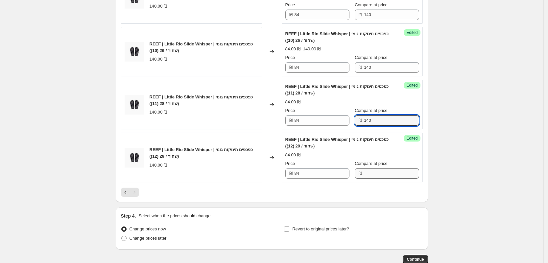
type input "140"
click at [372, 171] on input "Compare at price" at bounding box center [391, 173] width 55 height 11
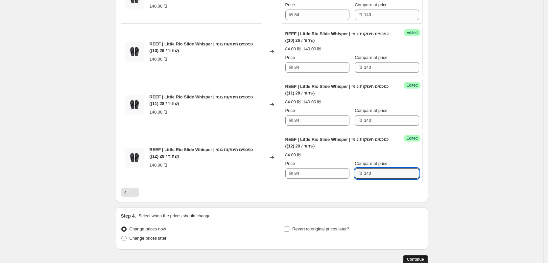
type input "140"
click at [418, 258] on span "Continue" at bounding box center [415, 258] width 17 height 5
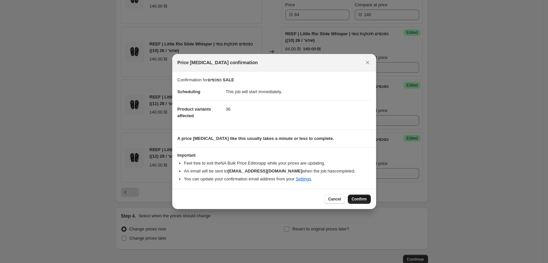
click at [366, 198] on span "Confirm" at bounding box center [359, 198] width 15 height 5
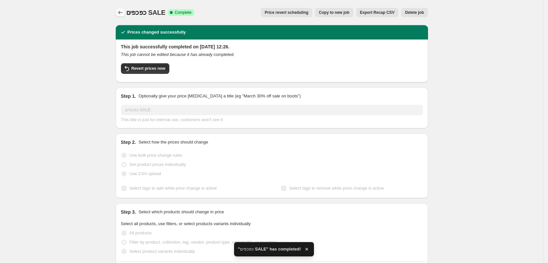
click at [122, 12] on icon "Price change jobs" at bounding box center [120, 12] width 7 height 7
